Goal: Communication & Community: Answer question/provide support

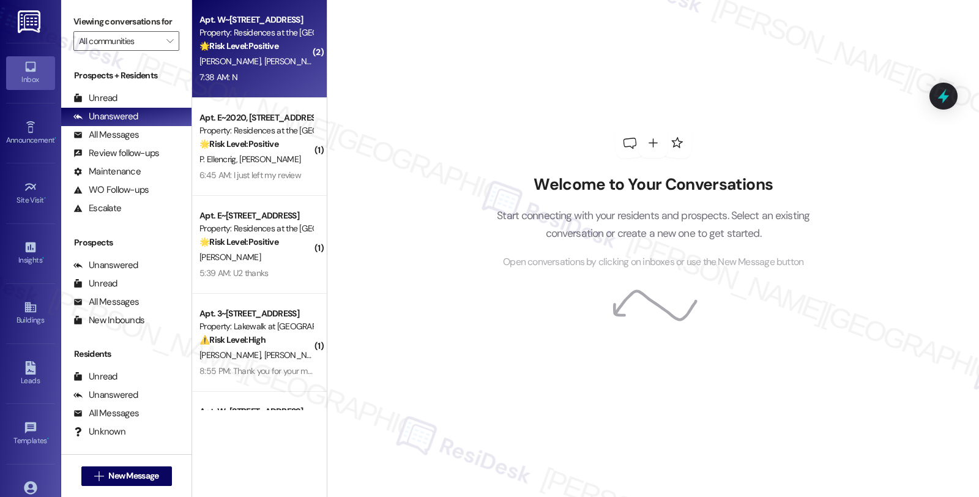
click at [268, 70] on div "7:38 AM: N 7:38 AM: N" at bounding box center [256, 77] width 116 height 15
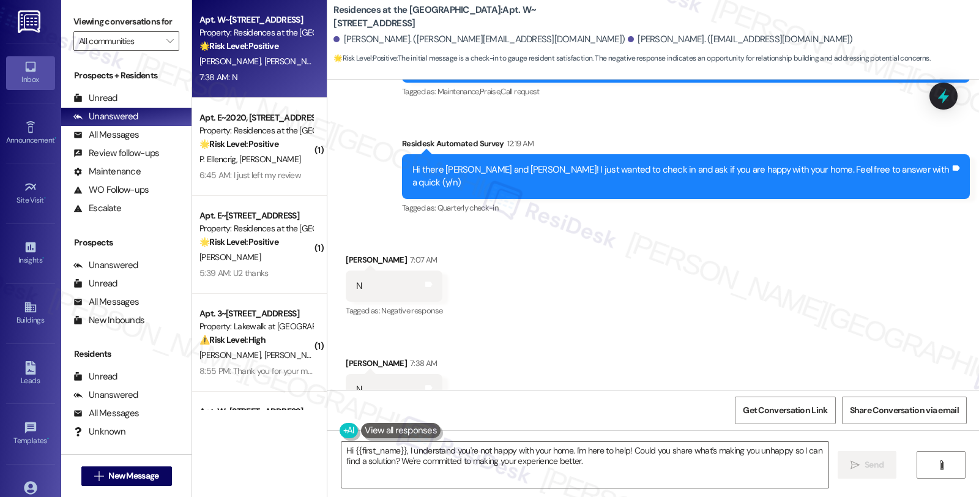
scroll to position [999, 0]
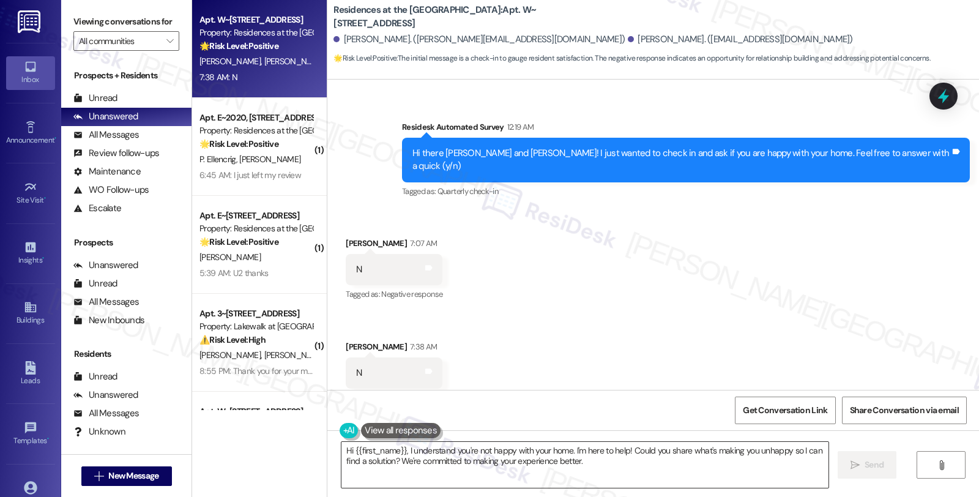
click at [401, 450] on textarea "Hi {{first_name}}, I understand you're not happy with your home. I'm here to he…" at bounding box center [584, 465] width 487 height 46
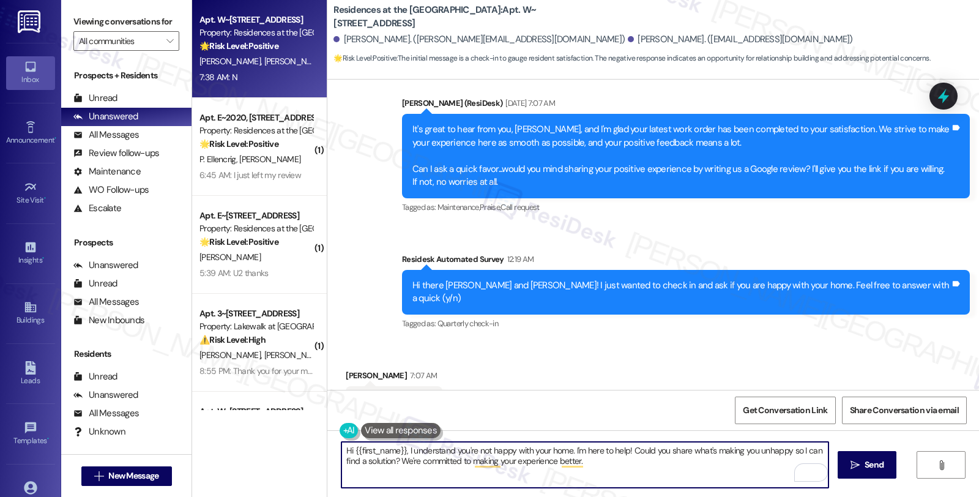
scroll to position [795, 0]
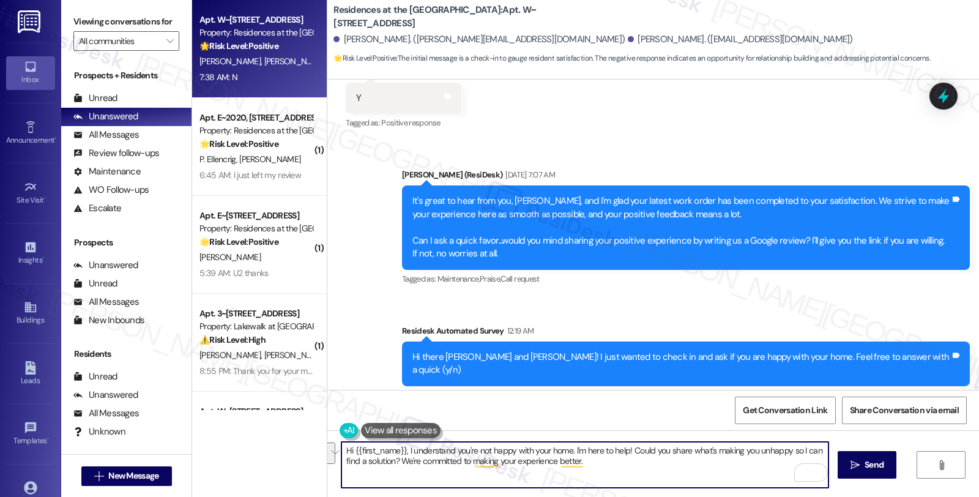
drag, startPoint x: 783, startPoint y: 451, endPoint x: 779, endPoint y: 473, distance: 22.4
click at [779, 473] on textarea "Hi {{first_name}}, I understand you're not happy with your home. I'm here to he…" at bounding box center [584, 465] width 487 height 46
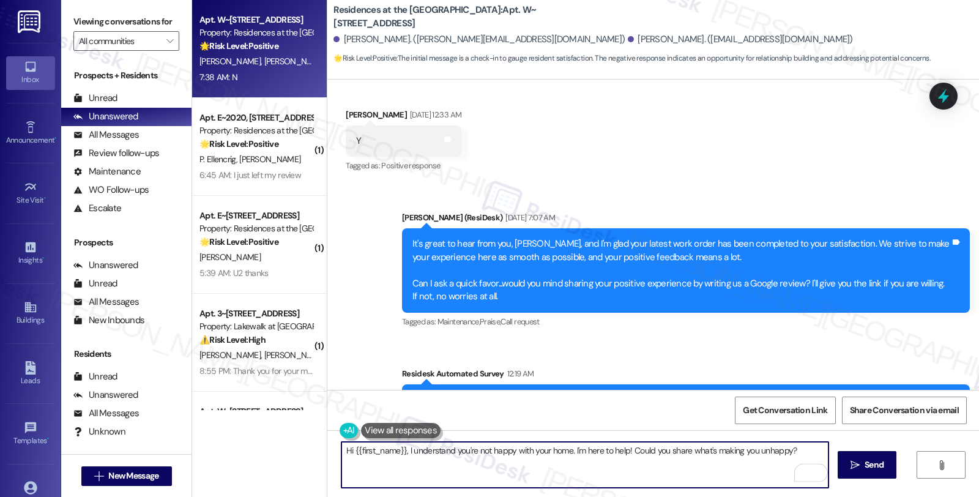
scroll to position [727, 0]
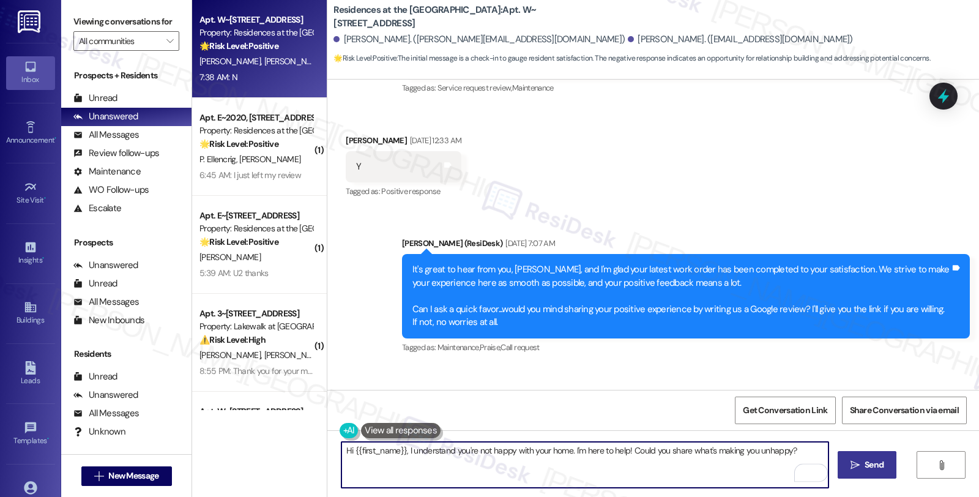
type textarea "Hi {{first_name}}, I understand you're not happy with your home. I'm here to he…"
click at [880, 459] on span "Send" at bounding box center [873, 464] width 19 height 13
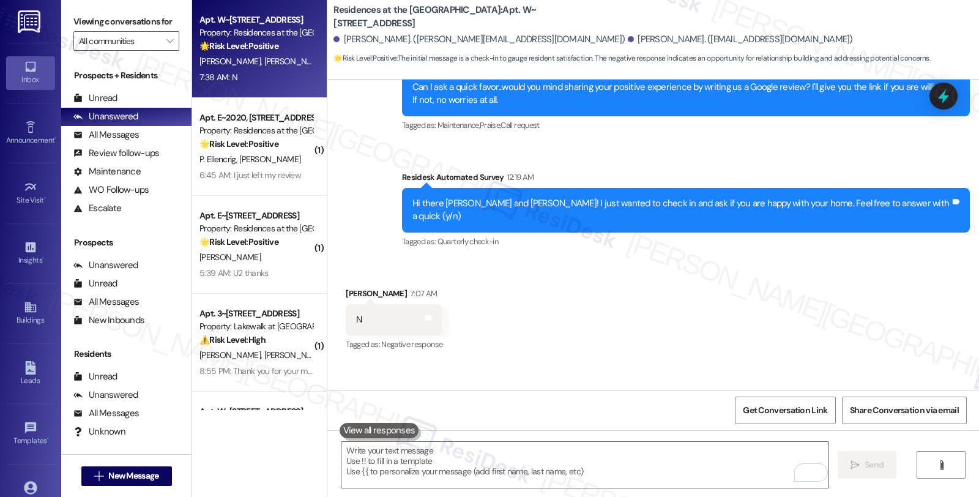
scroll to position [998, 0]
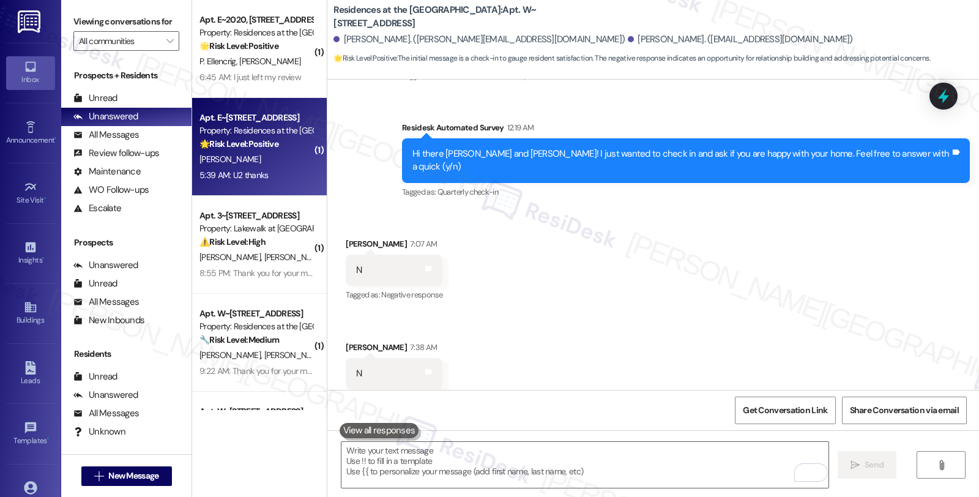
click at [265, 154] on div "[PERSON_NAME]" at bounding box center [256, 159] width 116 height 15
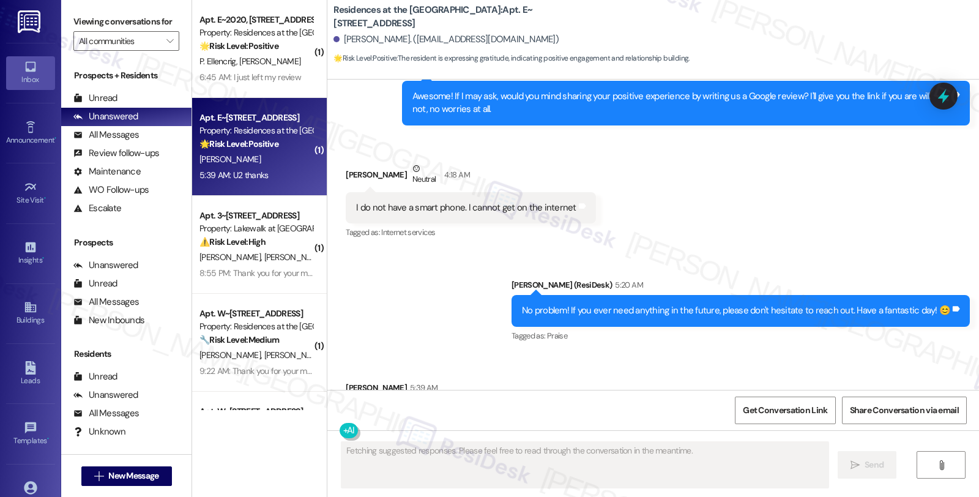
scroll to position [747, 0]
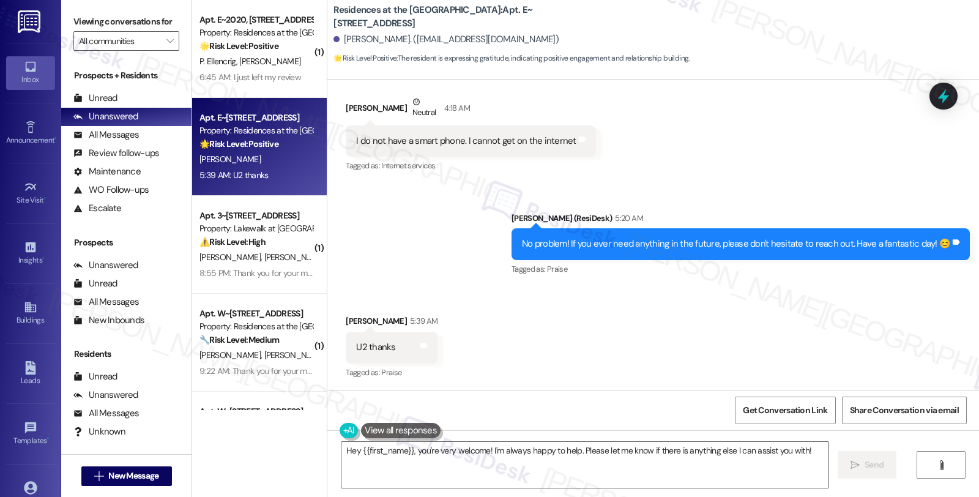
click at [346, 319] on div "[PERSON_NAME] 5:39 AM" at bounding box center [392, 322] width 92 height 17
copy div "[PERSON_NAME]"
click at [402, 472] on textarea "Hey {{first_name}}, you're very welcome! I'm always happy to help. Please let m…" at bounding box center [584, 465] width 487 height 46
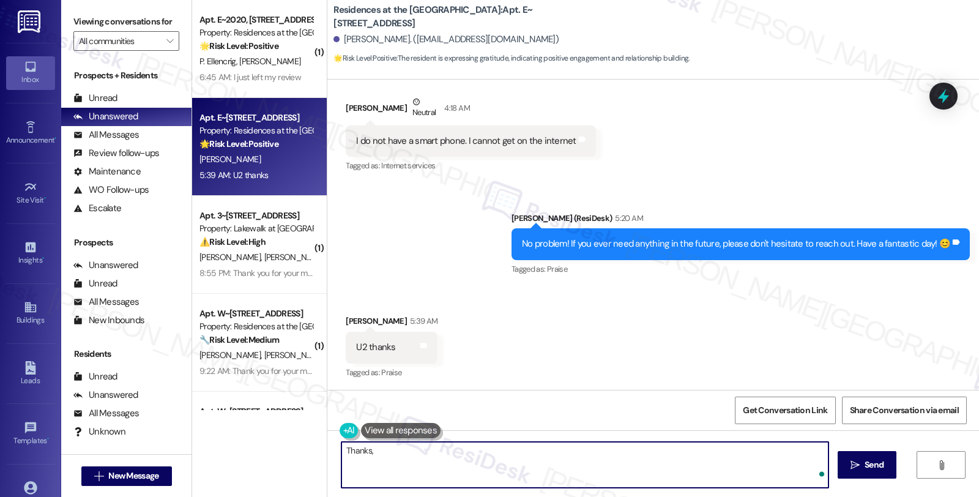
paste textarea "[PERSON_NAME]"
type textarea "Thanks, [PERSON_NAME]!"
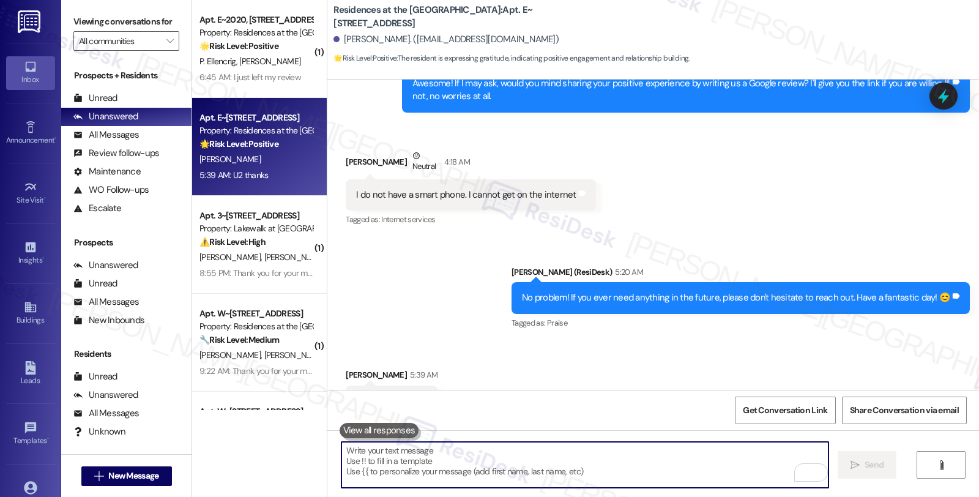
scroll to position [748, 0]
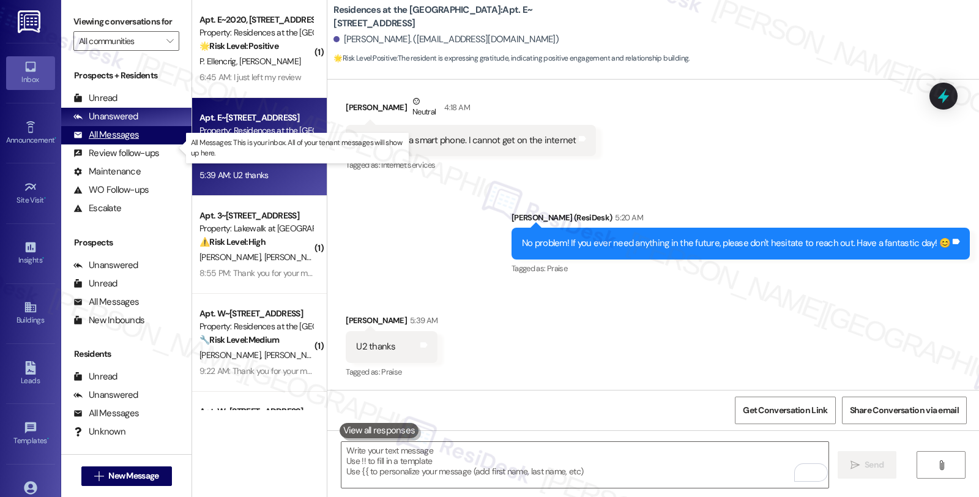
click at [129, 141] on div "All Messages" at bounding box center [105, 134] width 65 height 13
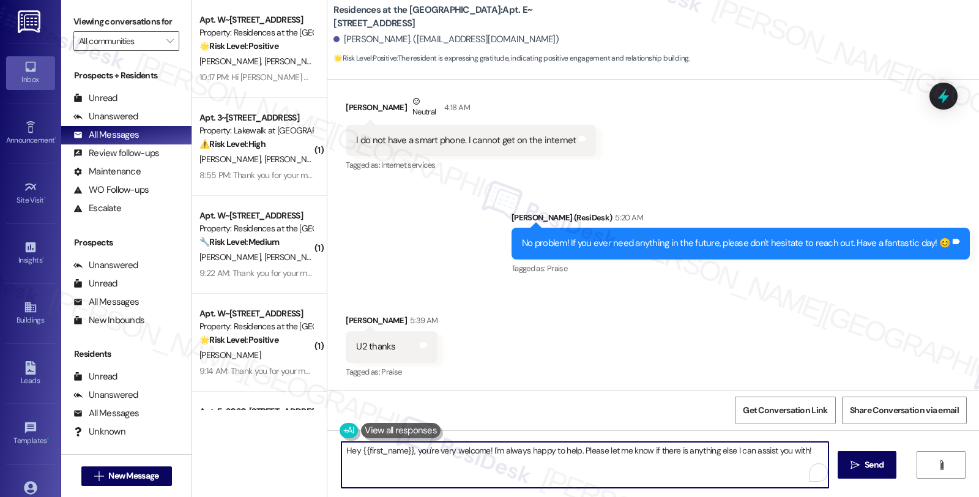
click at [473, 460] on textarea "Hey {{first_name}}, you're very welcome! I'm always happy to help. Please let m…" at bounding box center [584, 465] width 487 height 46
paste textarea "[PERSON_NAME]"
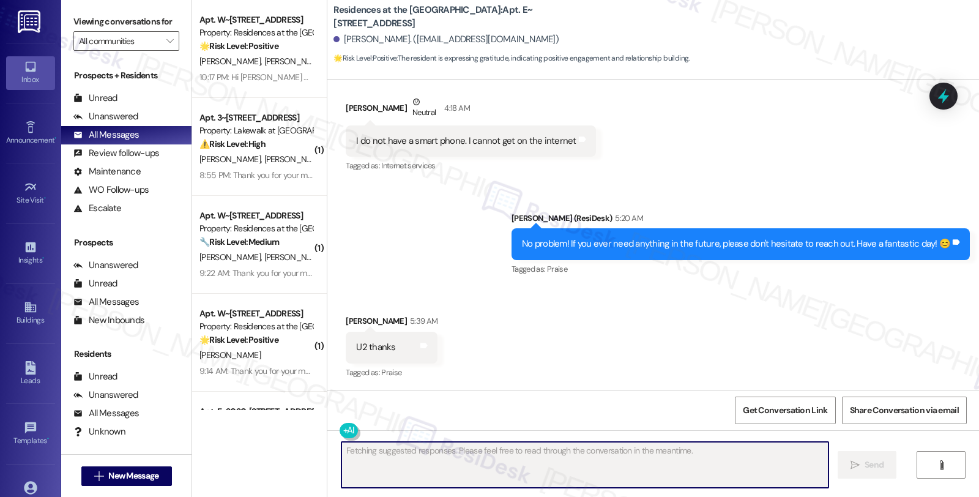
scroll to position [833, 0]
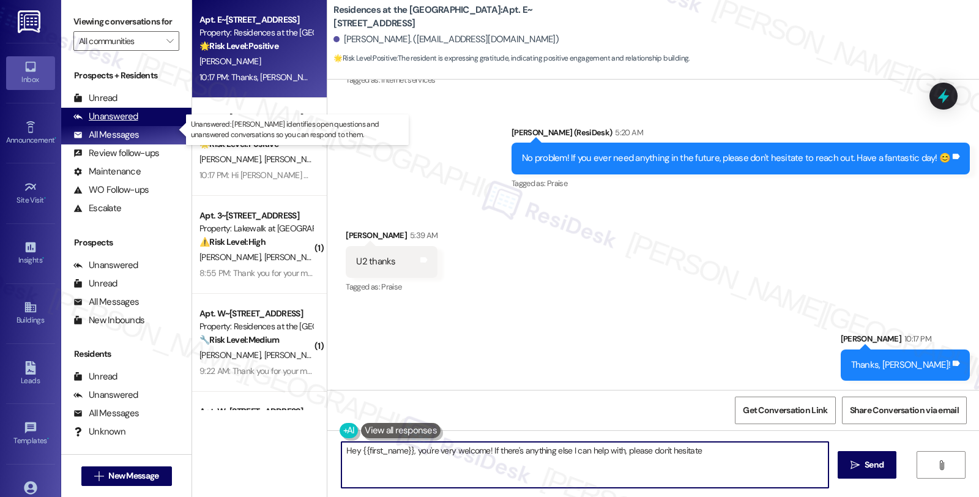
click at [135, 123] on div "Unanswered" at bounding box center [105, 116] width 65 height 13
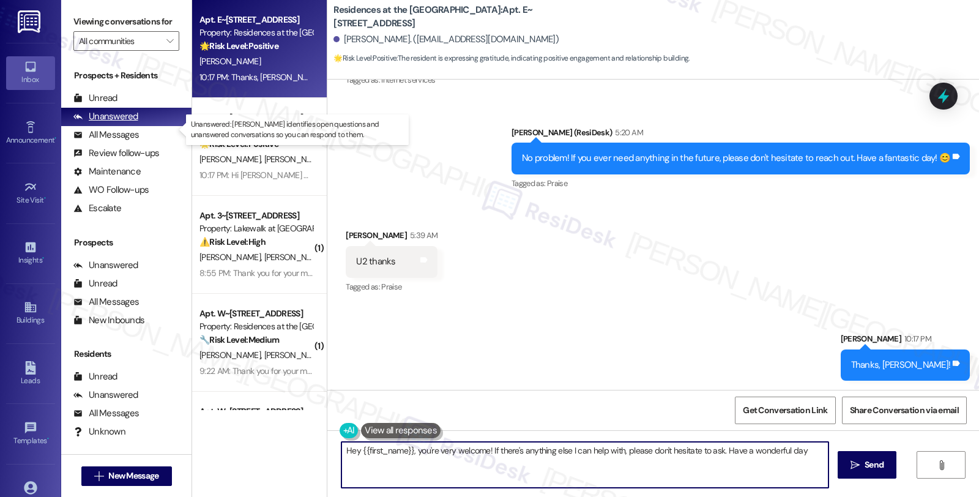
type textarea "Hey {{first_name}}, you're very welcome! If there's anything else I can help wi…"
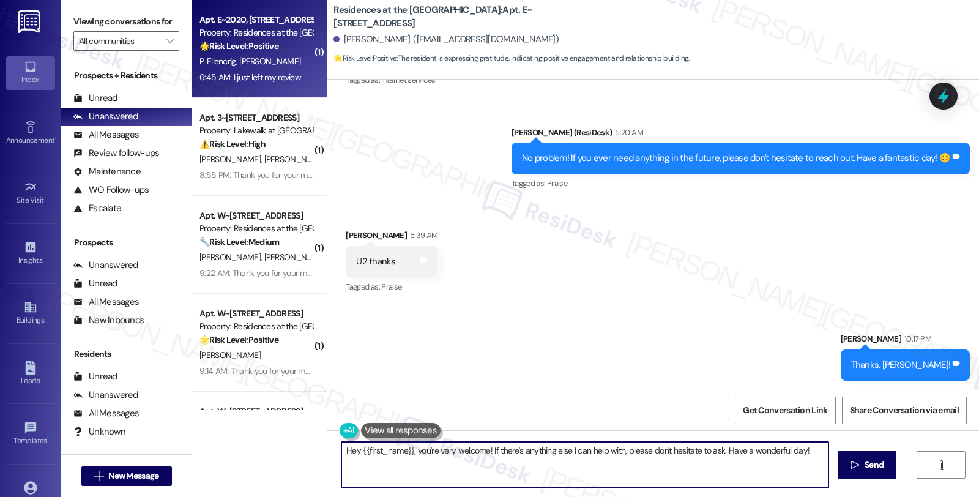
click at [296, 87] on div "Apt. E~2020, [STREET_ADDRESS] Property: Residences at the Promenade 🌟 Risk Leve…" at bounding box center [259, 49] width 135 height 98
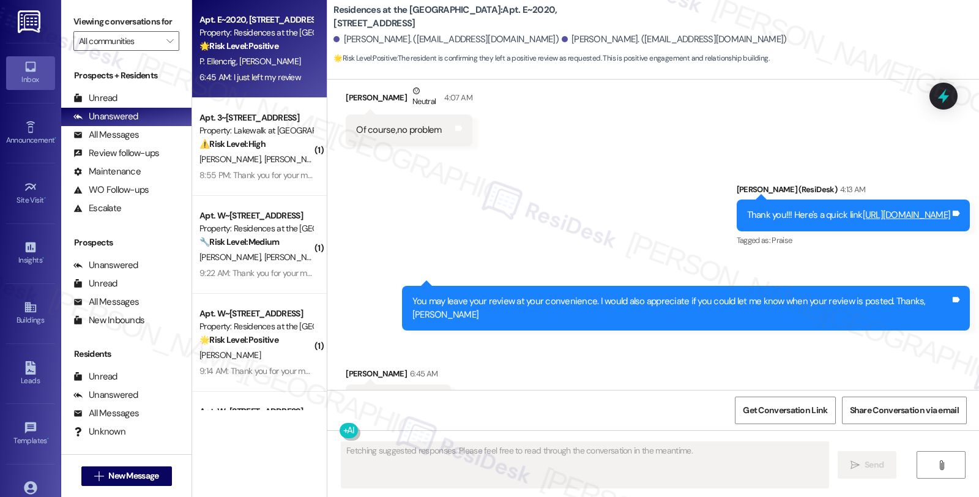
scroll to position [2839, 0]
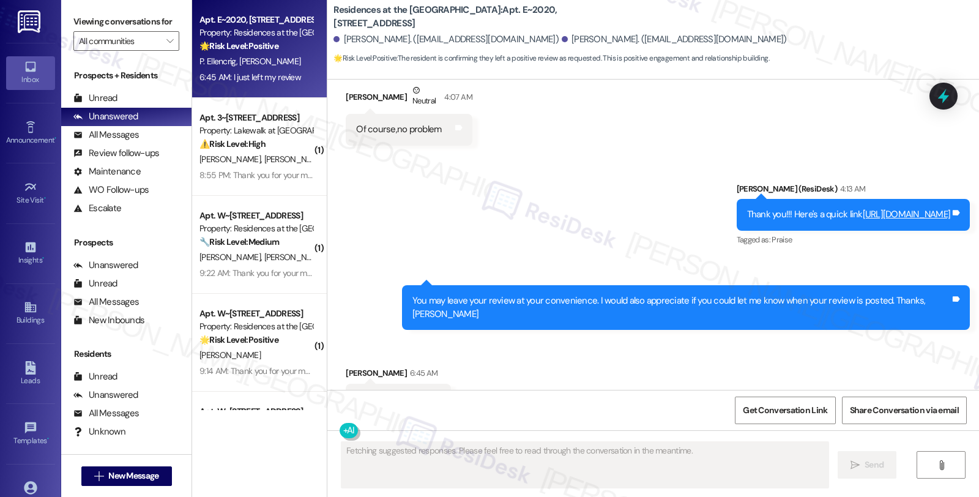
click at [862, 208] on link "[URL][DOMAIN_NAME]" at bounding box center [906, 214] width 88 height 12
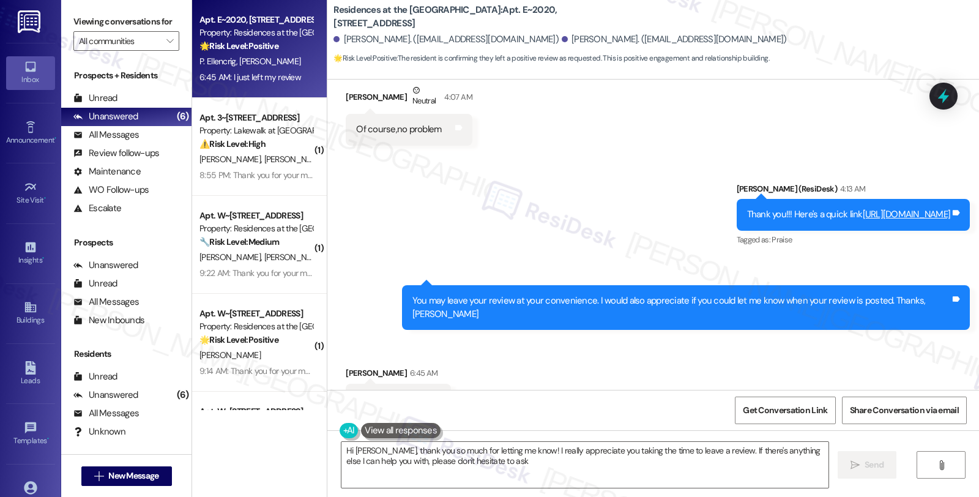
type textarea "Hi [PERSON_NAME], thank you so much for letting me know! I really appreciate yo…"
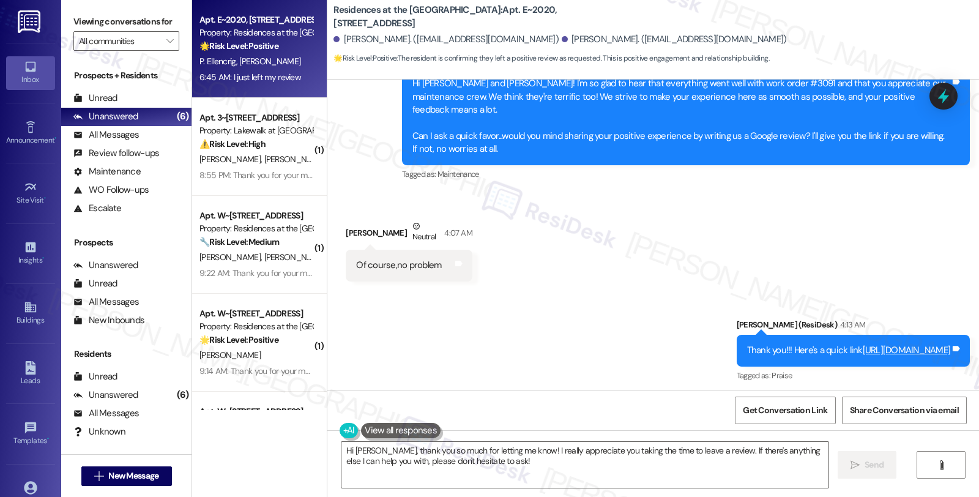
scroll to position [2635, 0]
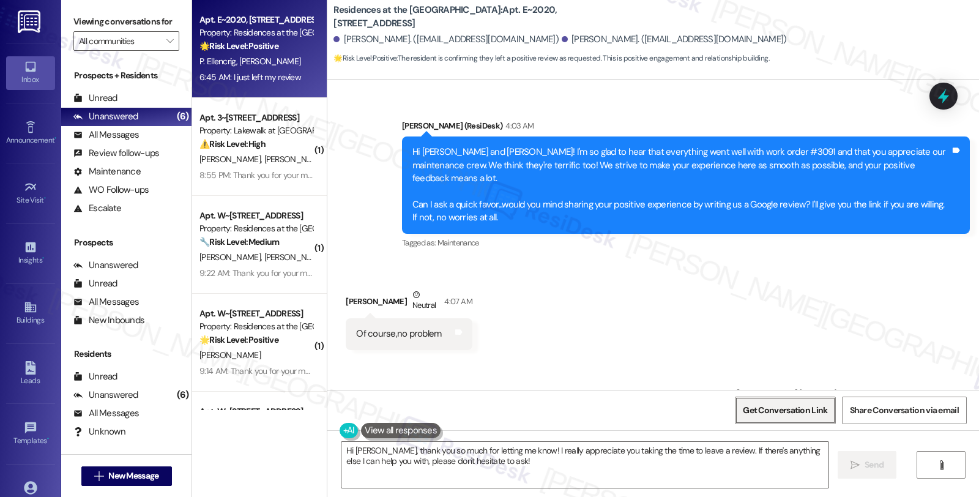
click at [792, 402] on span "Get Conversation Link" at bounding box center [784, 410] width 89 height 26
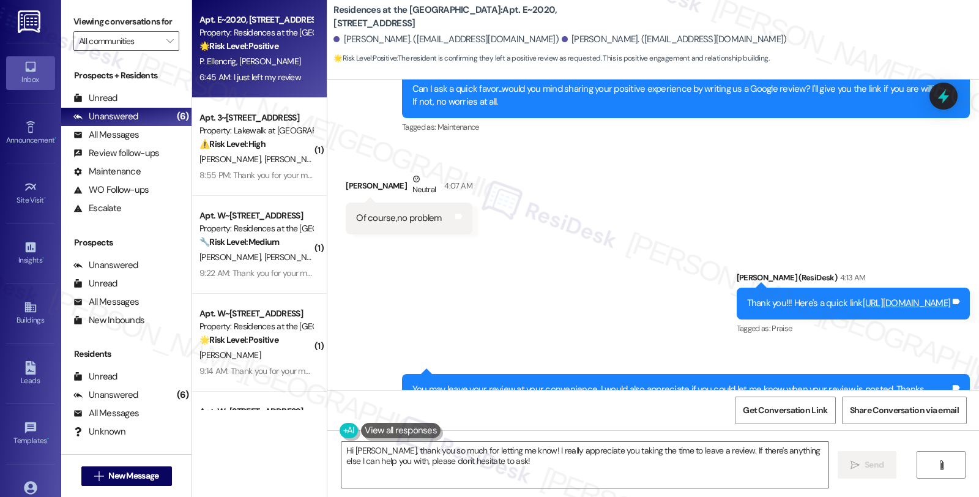
scroll to position [2839, 0]
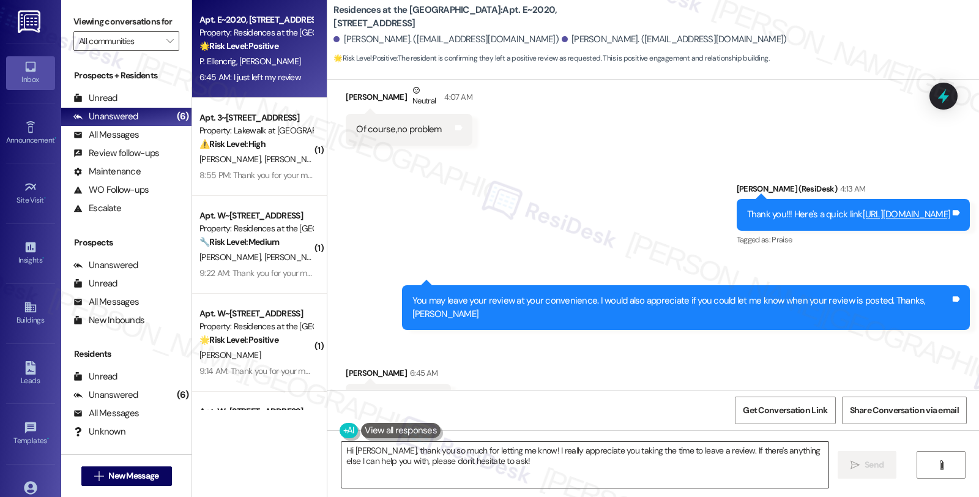
click at [341, 464] on textarea "Hi [PERSON_NAME], thank you so much for letting me know! I really appreciate yo…" at bounding box center [584, 465] width 487 height 46
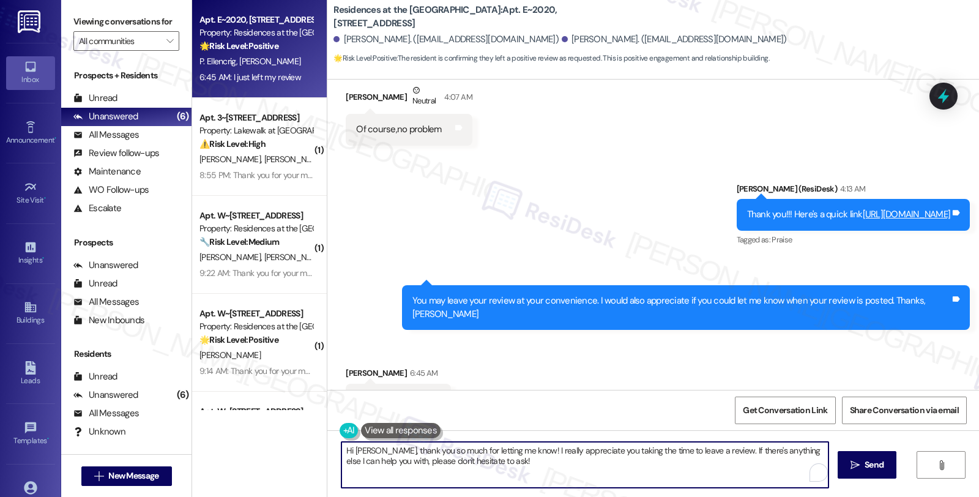
click at [341, 464] on textarea "Hi [PERSON_NAME], thank you so much for letting me know! I really appreciate yo…" at bounding box center [584, 465] width 487 height 46
type textarea "Hi [PERSON_NAME], thank you so much for letting me know! I really appreciate yo…"
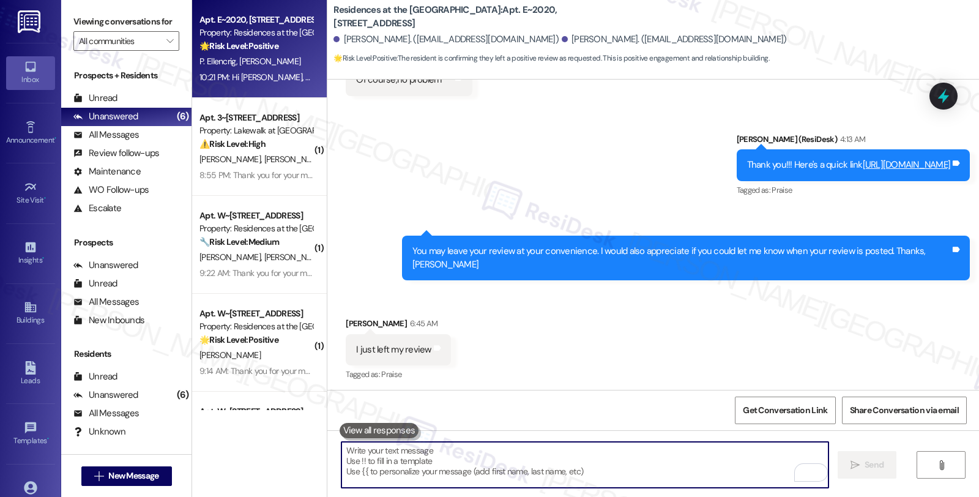
scroll to position [2937, 0]
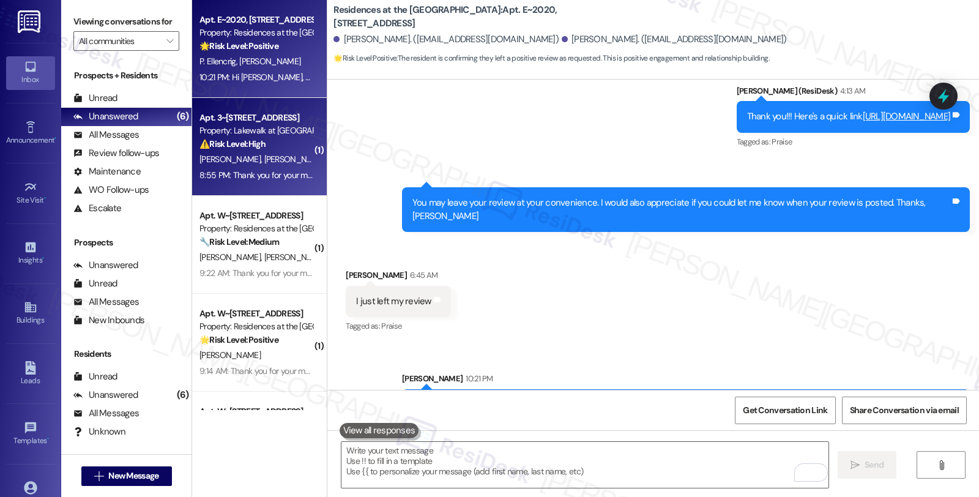
click at [279, 141] on div "⚠️ Risk Level: High The resident is considering buying a home instead of renewi…" at bounding box center [255, 144] width 113 height 13
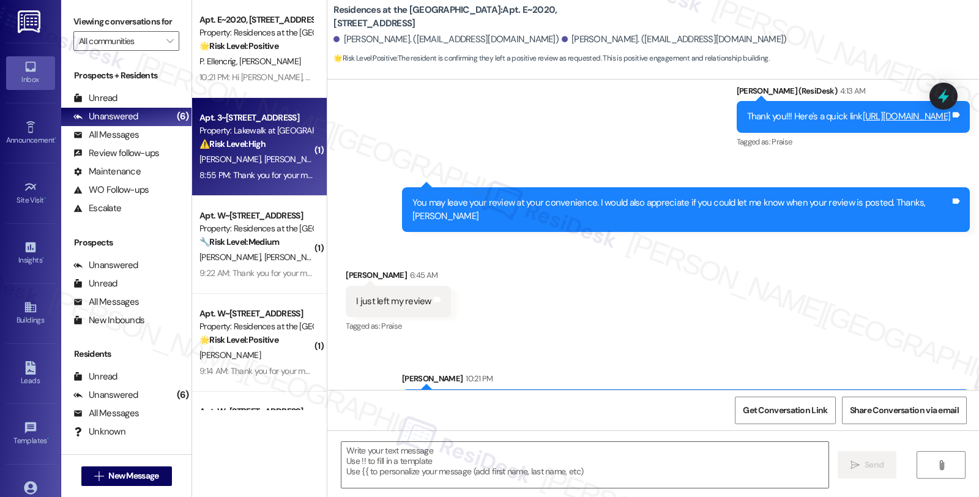
type textarea "Fetching suggested responses. Please feel free to read through the conversation…"
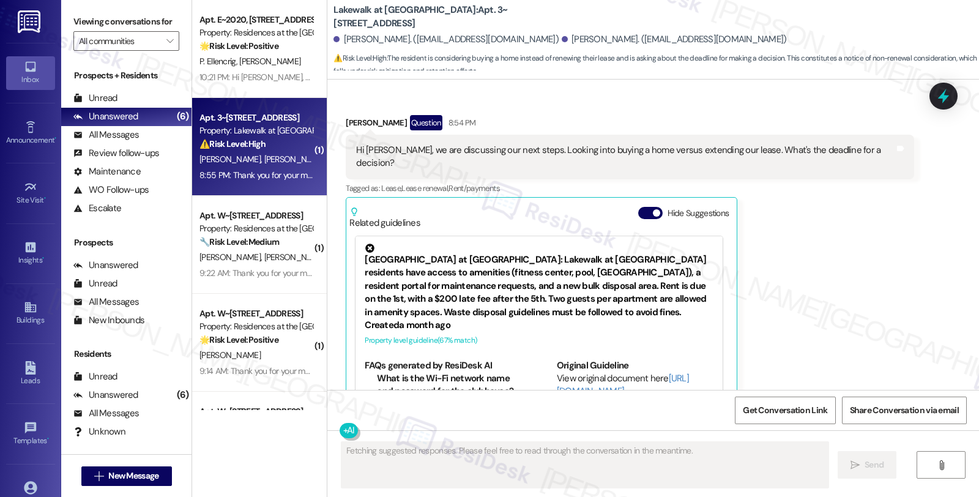
scroll to position [743, 0]
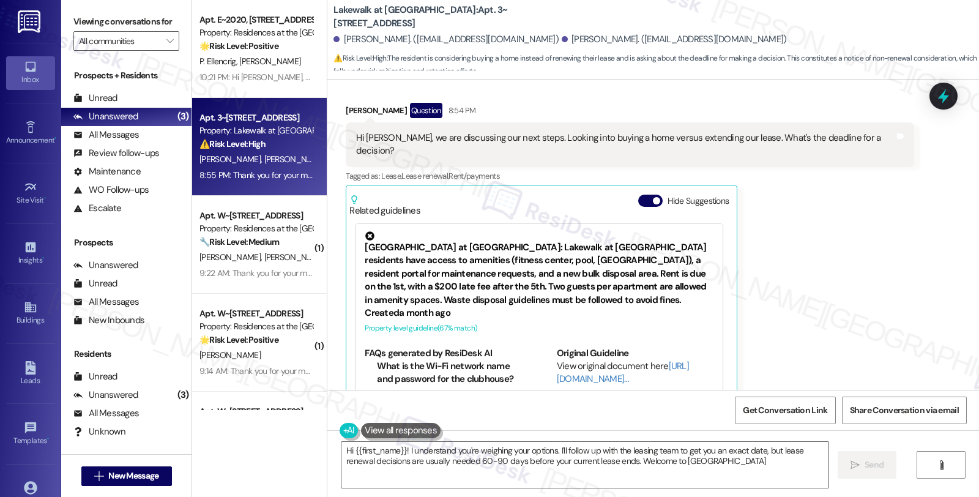
type textarea "Hi {{first_name}}! I understand you're weighing your options. I'll follow up wi…"
